Goal: Information Seeking & Learning: Learn about a topic

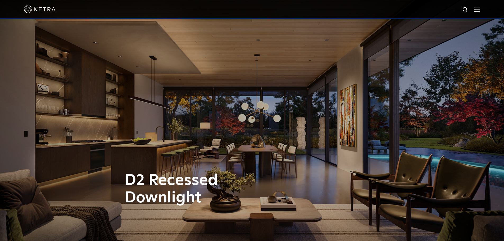
drag, startPoint x: 23, startPoint y: 7, endPoint x: 29, endPoint y: 11, distance: 7.0
click at [23, 7] on div at bounding box center [252, 9] width 504 height 19
click at [39, 9] on img at bounding box center [40, 9] width 32 height 8
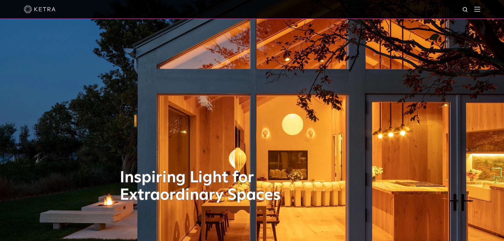
click at [480, 11] on img at bounding box center [477, 9] width 6 height 5
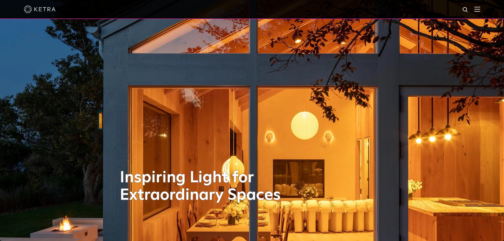
click at [480, 9] on img at bounding box center [477, 9] width 6 height 5
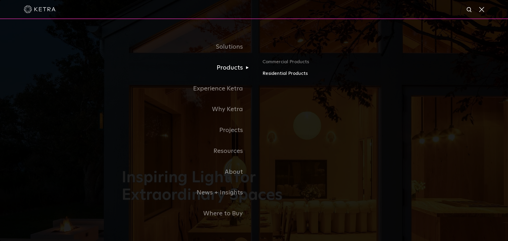
click at [283, 75] on link "Residential Products" at bounding box center [324, 74] width 124 height 8
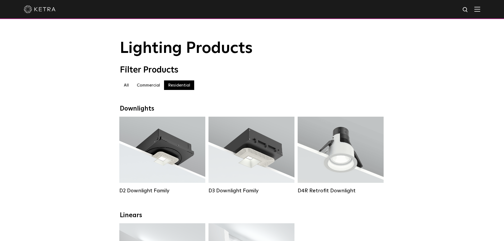
click at [150, 88] on label "Commercial" at bounding box center [148, 85] width 31 height 10
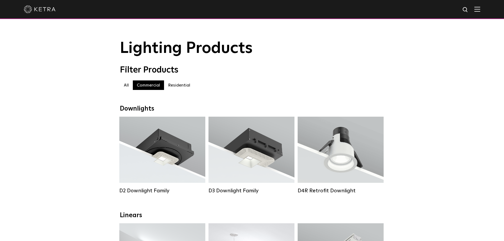
click at [33, 11] on img at bounding box center [40, 9] width 32 height 8
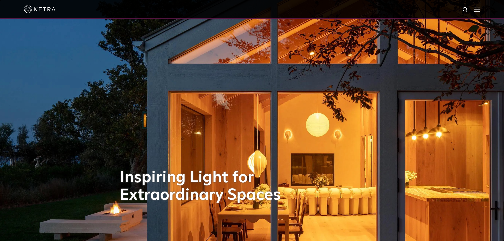
click at [467, 10] on img at bounding box center [465, 10] width 7 height 7
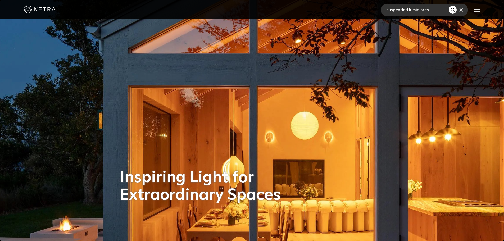
type input "suspended luminiares"
click at [449, 6] on button "Search" at bounding box center [453, 10] width 8 height 8
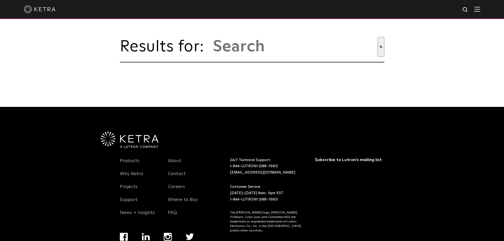
type input "suspended luminiares"
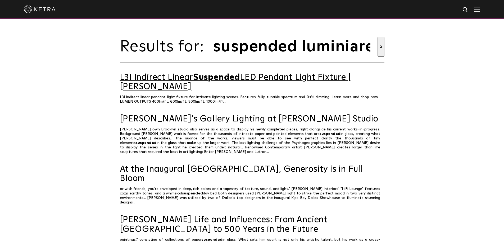
click at [328, 83] on link "L3I Indirect Linear Suspended LED Pendant Light Fixture | Ketra" at bounding box center [252, 82] width 265 height 19
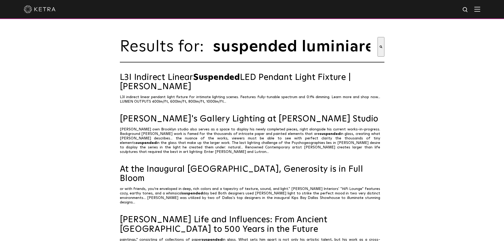
click at [469, 8] on img at bounding box center [465, 10] width 7 height 7
drag, startPoint x: 446, startPoint y: 8, endPoint x: 303, endPoint y: 20, distance: 143.9
click at [303, 20] on body "suspended luminiares Solutions Commercial Residential Products Commercial Produ…" at bounding box center [252, 232] width 504 height 464
click at [467, 11] on img at bounding box center [465, 10] width 7 height 7
type input "pendents"
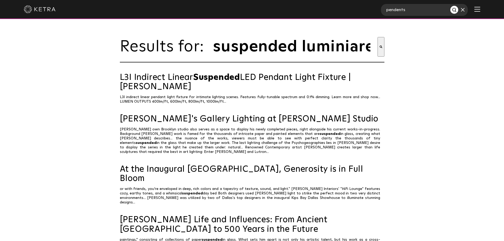
click at [450, 6] on button "Search" at bounding box center [454, 10] width 8 height 8
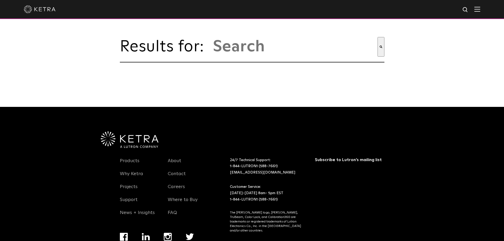
type input "pendents"
